Goal: Register for event/course

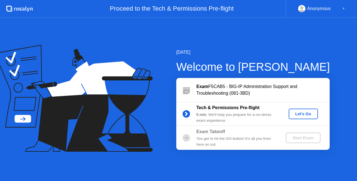
click at [300, 114] on div "Let's Go" at bounding box center [303, 114] width 25 height 4
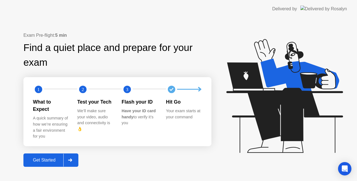
click at [49, 158] on div "Get Started" at bounding box center [44, 160] width 38 height 5
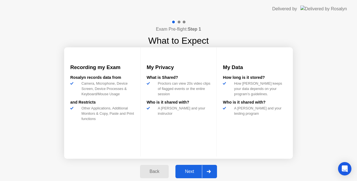
click at [186, 172] on div "Next" at bounding box center [189, 171] width 25 height 5
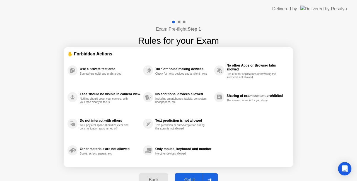
click at [200, 175] on button "Got it" at bounding box center [196, 179] width 43 height 13
select select "**********"
select select "*******"
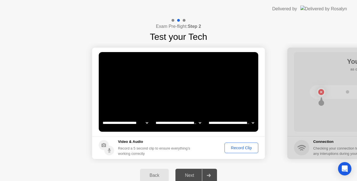
click at [237, 148] on div "Record Clip" at bounding box center [241, 148] width 30 height 4
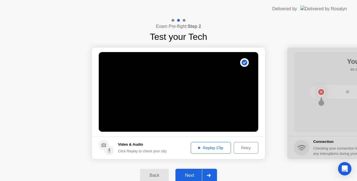
click at [189, 173] on div "Next" at bounding box center [189, 175] width 25 height 5
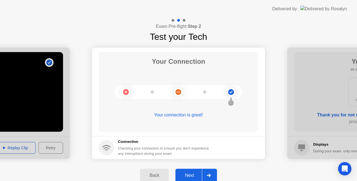
click at [198, 173] on div "Next" at bounding box center [189, 175] width 25 height 5
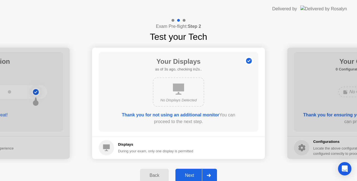
click at [190, 175] on div "Next" at bounding box center [189, 175] width 25 height 5
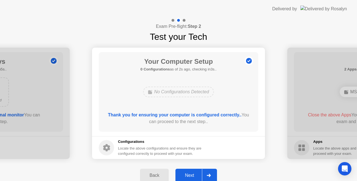
click at [192, 174] on div "Next" at bounding box center [189, 175] width 25 height 5
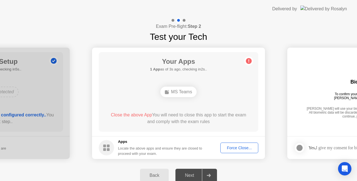
click at [130, 79] on div "Your Apps 1 App as of 3s ago, checking in2s.. MS Teams Close the above App You …" at bounding box center [178, 92] width 159 height 80
click at [232, 147] on div "Force Close..." at bounding box center [239, 148] width 34 height 4
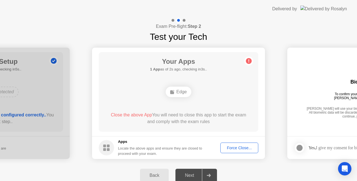
click at [235, 147] on div "Force Close..." at bounding box center [239, 148] width 34 height 4
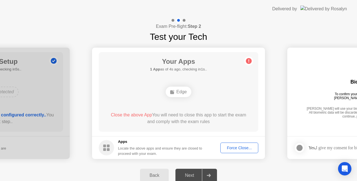
click at [235, 146] on div "Force Close..." at bounding box center [239, 148] width 34 height 4
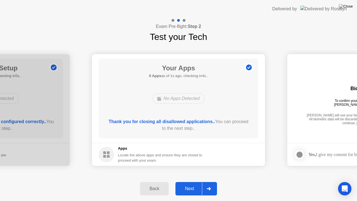
click at [190, 181] on div "Next" at bounding box center [189, 188] width 25 height 5
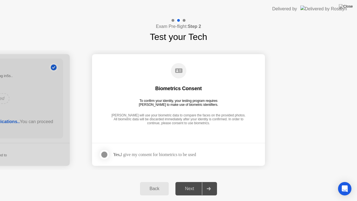
click at [105, 155] on div at bounding box center [104, 154] width 7 height 7
click at [196, 181] on div "Next" at bounding box center [189, 188] width 25 height 5
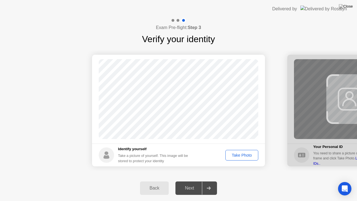
click at [233, 153] on div "Take Photo" at bounding box center [241, 155] width 29 height 4
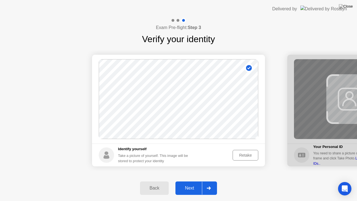
click at [239, 155] on div "Retake" at bounding box center [245, 155] width 22 height 4
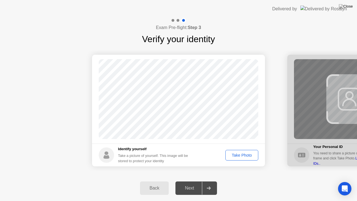
click at [241, 154] on div "Take Photo" at bounding box center [241, 155] width 29 height 4
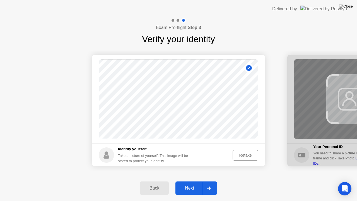
click at [191, 181] on div "Next" at bounding box center [189, 187] width 25 height 5
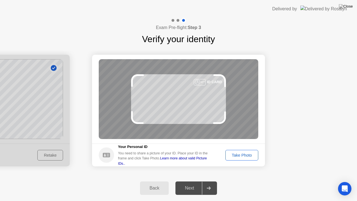
click at [240, 154] on div "Take Photo" at bounding box center [241, 155] width 29 height 4
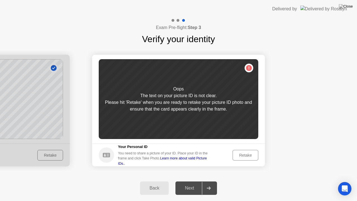
click at [240, 154] on div "Retake" at bounding box center [245, 155] width 22 height 4
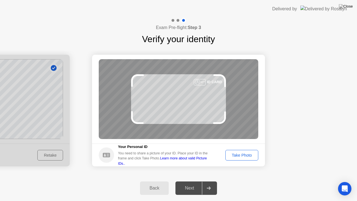
click at [239, 155] on div "Take Photo" at bounding box center [241, 155] width 29 height 4
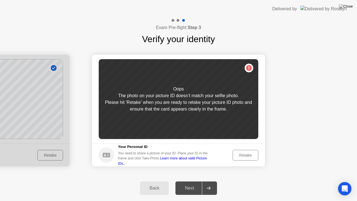
click at [244, 156] on div "Retake" at bounding box center [245, 155] width 22 height 4
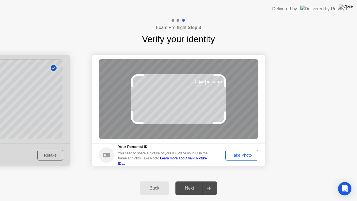
click at [239, 154] on div "Take Photo" at bounding box center [241, 155] width 29 height 4
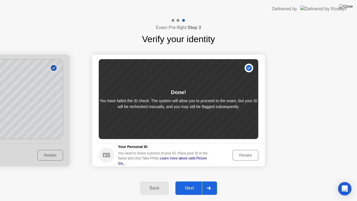
click at [195, 181] on div "Next" at bounding box center [189, 187] width 25 height 5
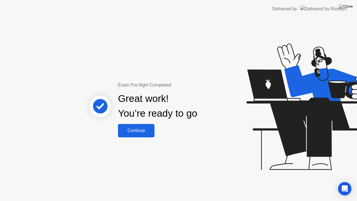
click at [137, 129] on div "Continue" at bounding box center [136, 130] width 33 height 5
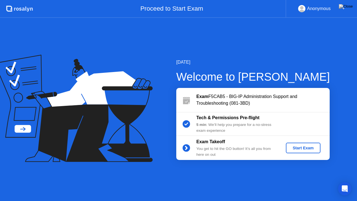
click at [298, 147] on div "Start Exam" at bounding box center [303, 147] width 30 height 4
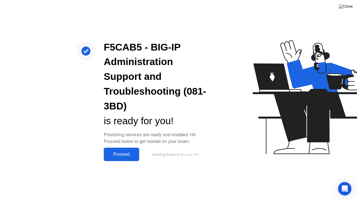
click at [122, 154] on div "Proceed" at bounding box center [121, 154] width 32 height 5
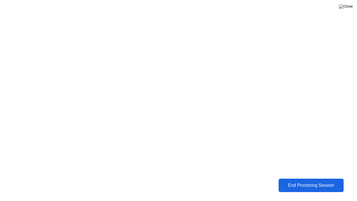
click at [297, 181] on div "End Proctoring Session" at bounding box center [311, 185] width 62 height 5
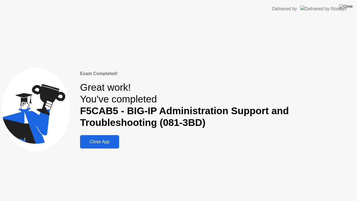
click at [97, 139] on div "Close App" at bounding box center [100, 141] width 36 height 5
